Goal: Information Seeking & Learning: Find specific fact

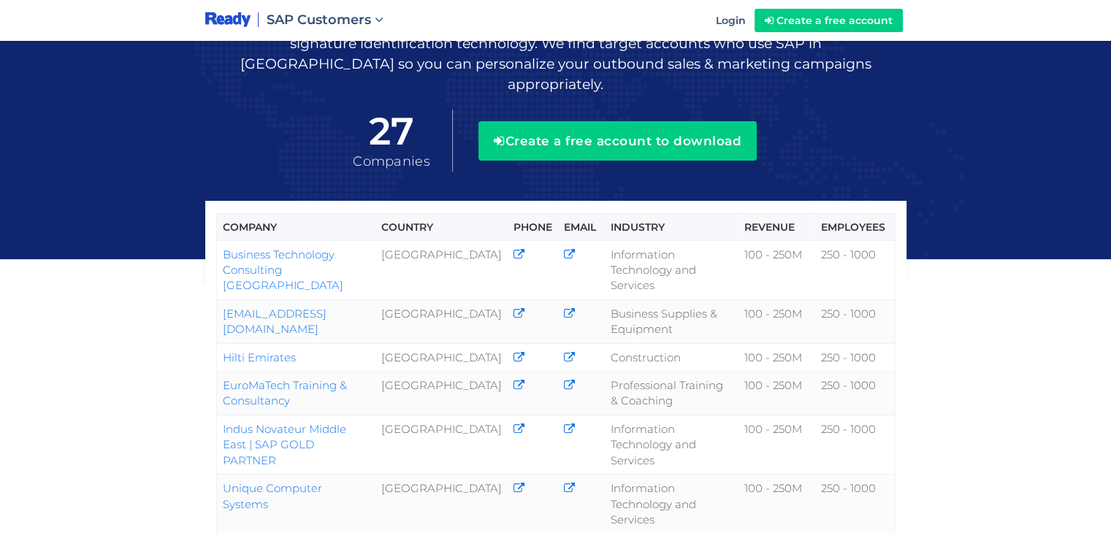
scroll to position [146, 0]
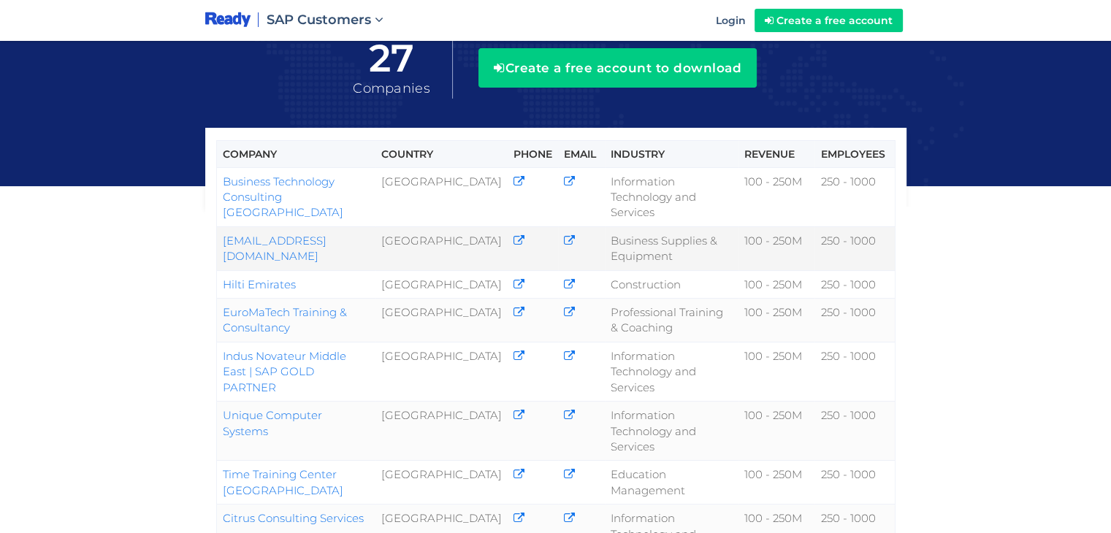
click at [309, 234] on link "mustafatransport786@gmail.com" at bounding box center [275, 248] width 104 height 29
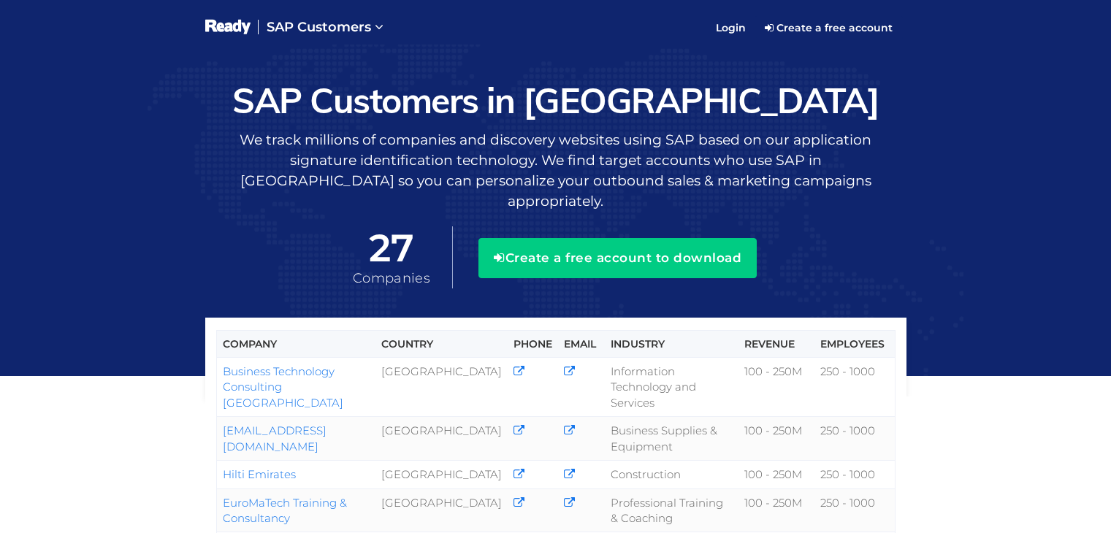
scroll to position [146, 0]
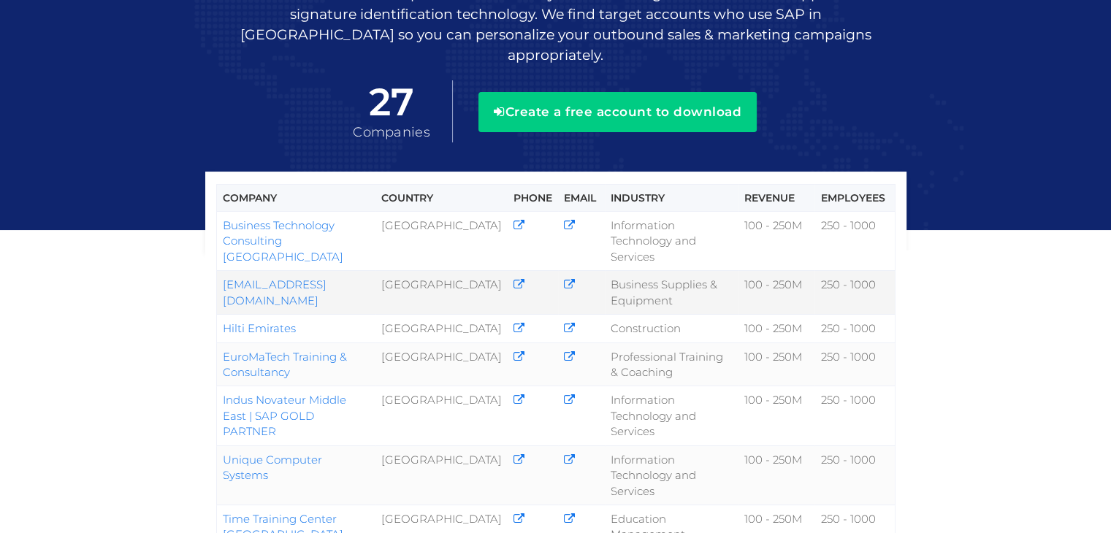
drag, startPoint x: 218, startPoint y: 261, endPoint x: 319, endPoint y: 264, distance: 100.8
click at [319, 271] on td "[EMAIL_ADDRESS][DOMAIN_NAME]" at bounding box center [295, 293] width 159 height 44
copy link "mustafatransport"
drag, startPoint x: 245, startPoint y: 304, endPoint x: 207, endPoint y: 316, distance: 39.7
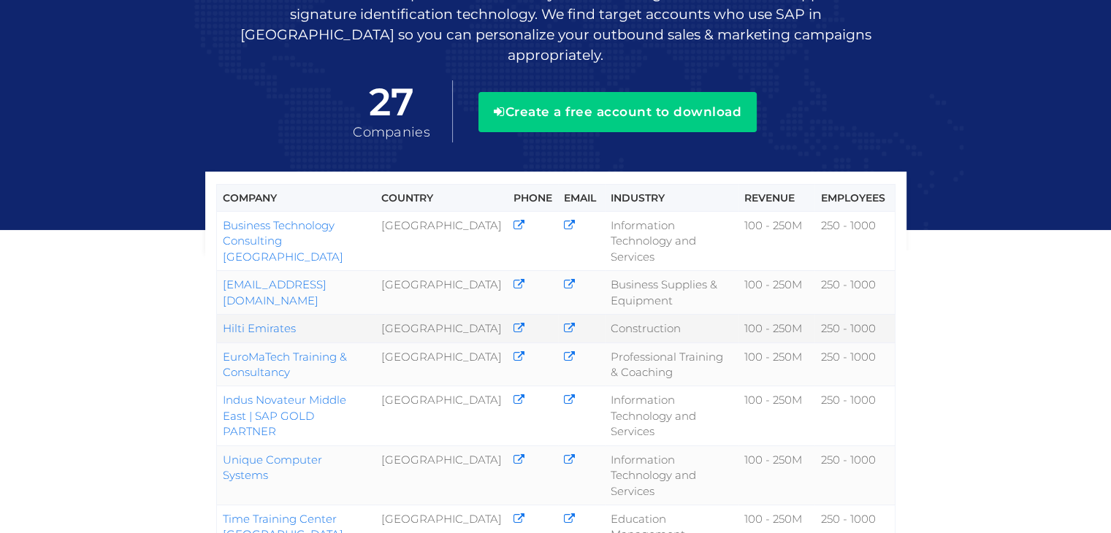
click at [265, 321] on link "Hilti Emirates" at bounding box center [259, 328] width 73 height 14
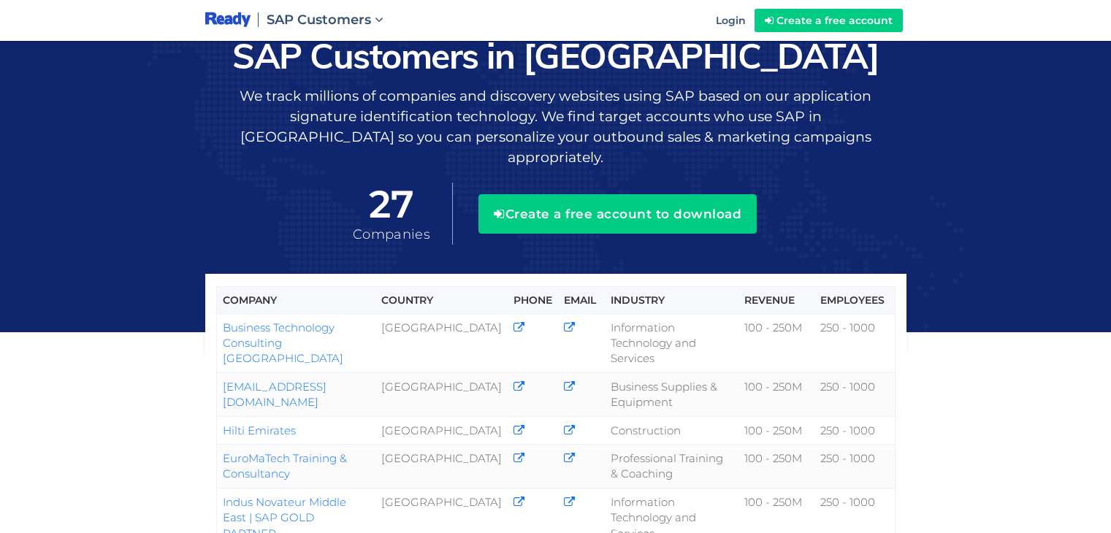
scroll to position [146, 0]
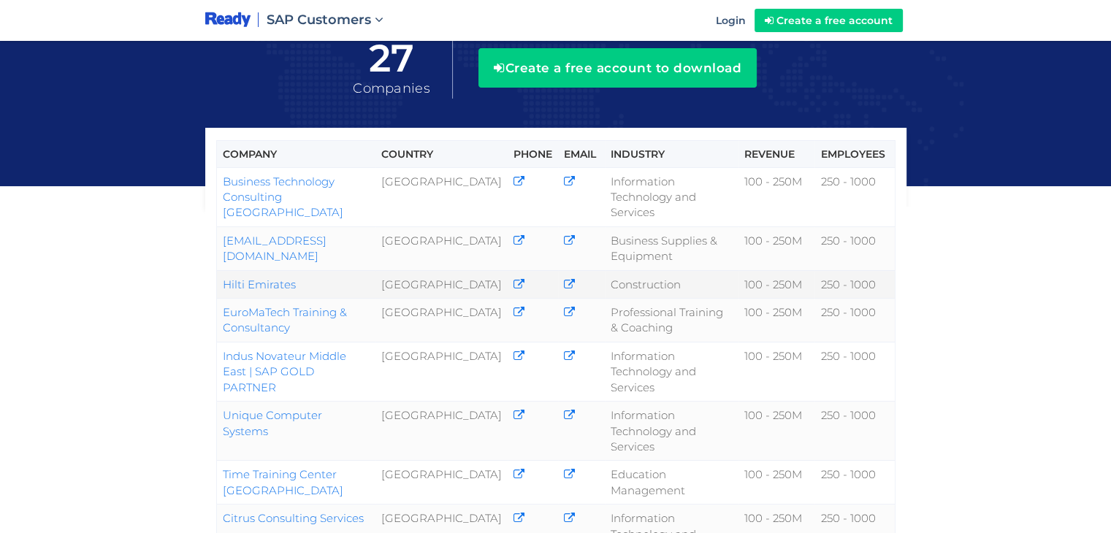
drag, startPoint x: 304, startPoint y: 261, endPoint x: 223, endPoint y: 265, distance: 80.4
click at [223, 270] on td "Hilti Emirates" at bounding box center [295, 284] width 159 height 28
copy link "Hilti Emirates"
